Goal: Book appointment/travel/reservation

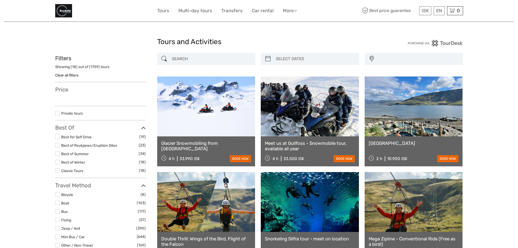
select select
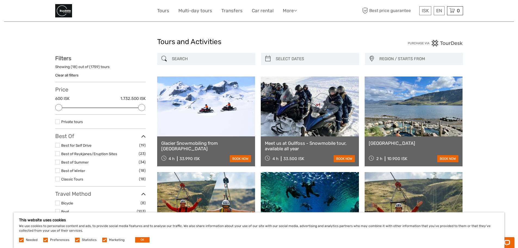
type input "[DATE]"
click at [312, 57] on input "search" at bounding box center [314, 59] width 83 height 10
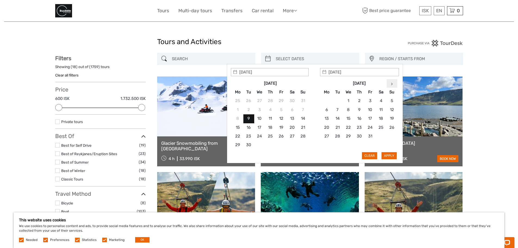
click at [392, 84] on icon at bounding box center [392, 83] width 2 height 3
type input "[DATE]"
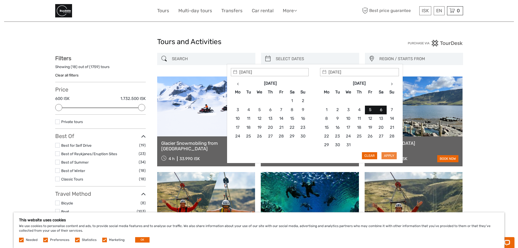
click at [384, 155] on button "Apply" at bounding box center [388, 155] width 15 height 7
type input "[DATE] - [DATE]"
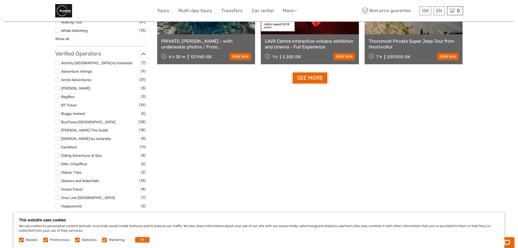
scroll to position [602, 0]
